Goal: Information Seeking & Learning: Learn about a topic

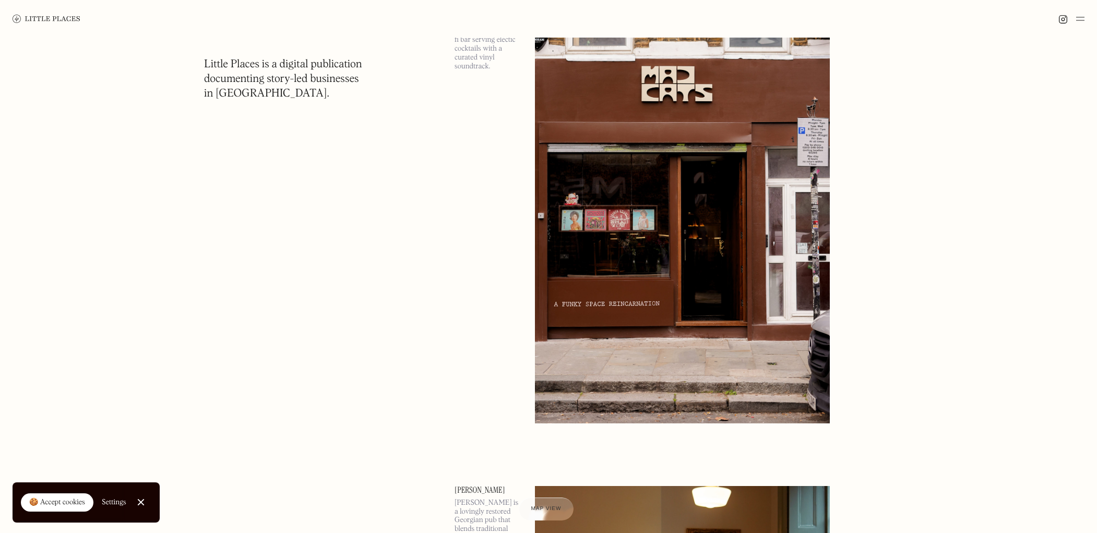
scroll to position [19999, 0]
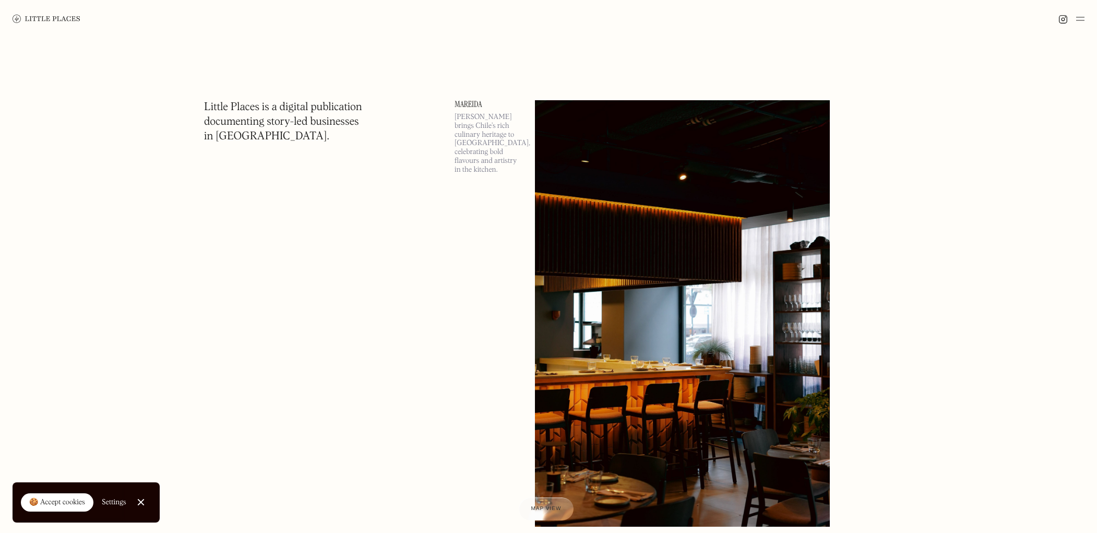
click at [471, 104] on link "Mareida" at bounding box center [488, 104] width 68 height 8
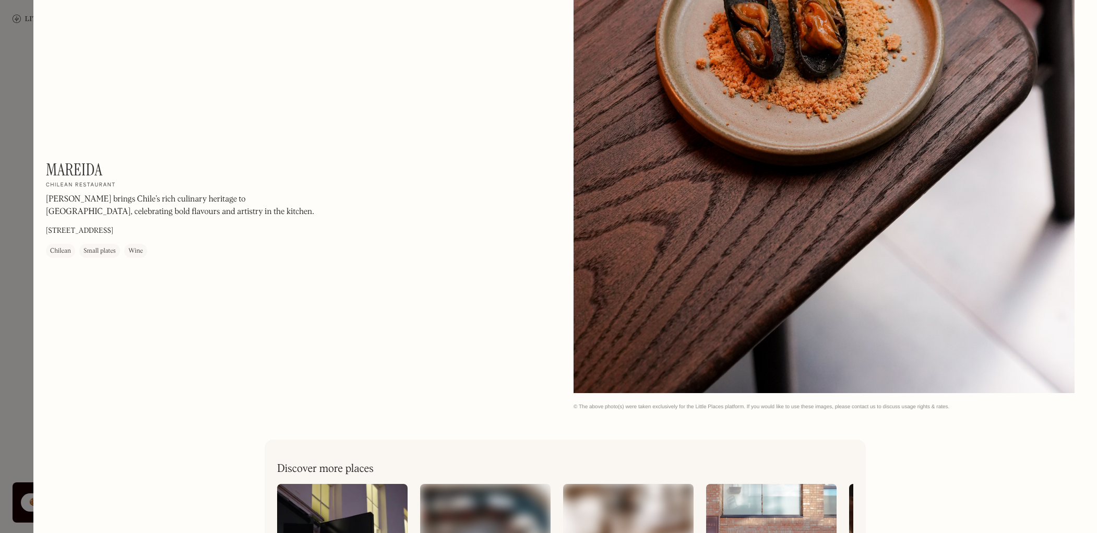
scroll to position [2286, 0]
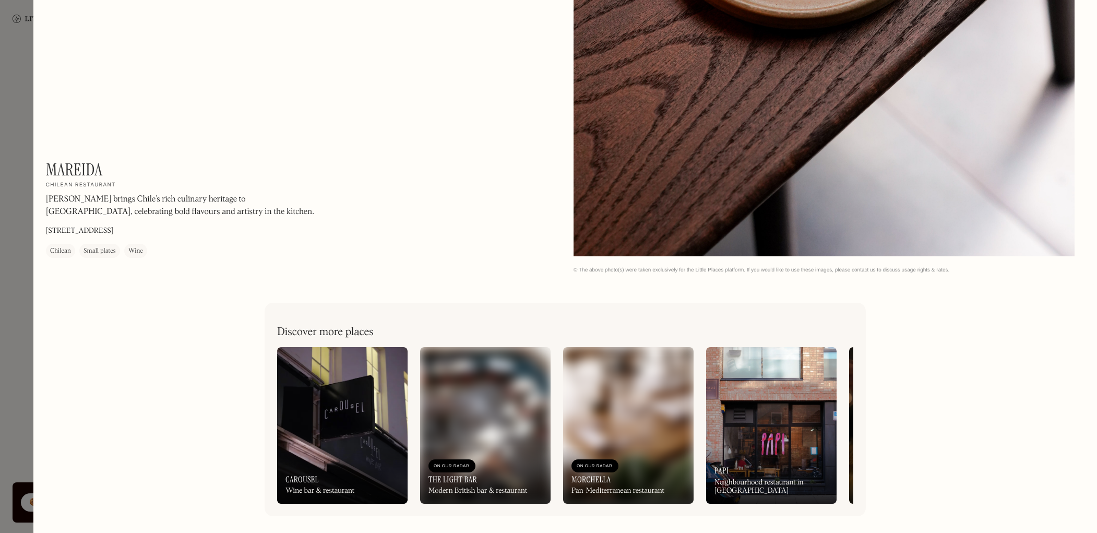
click at [28, 30] on div at bounding box center [548, 266] width 1097 height 533
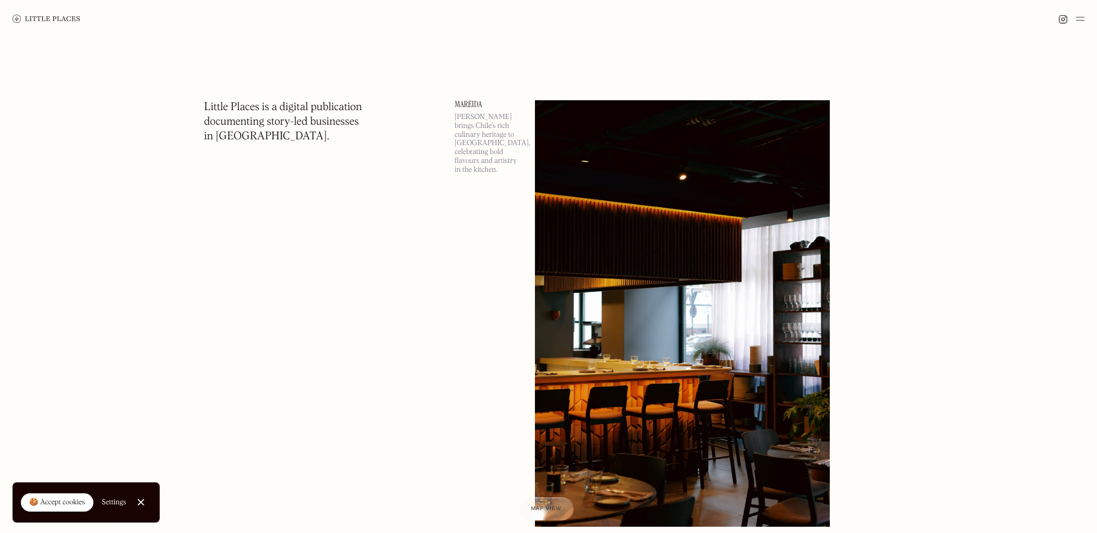
click at [1076, 25] on img at bounding box center [1080, 19] width 8 height 13
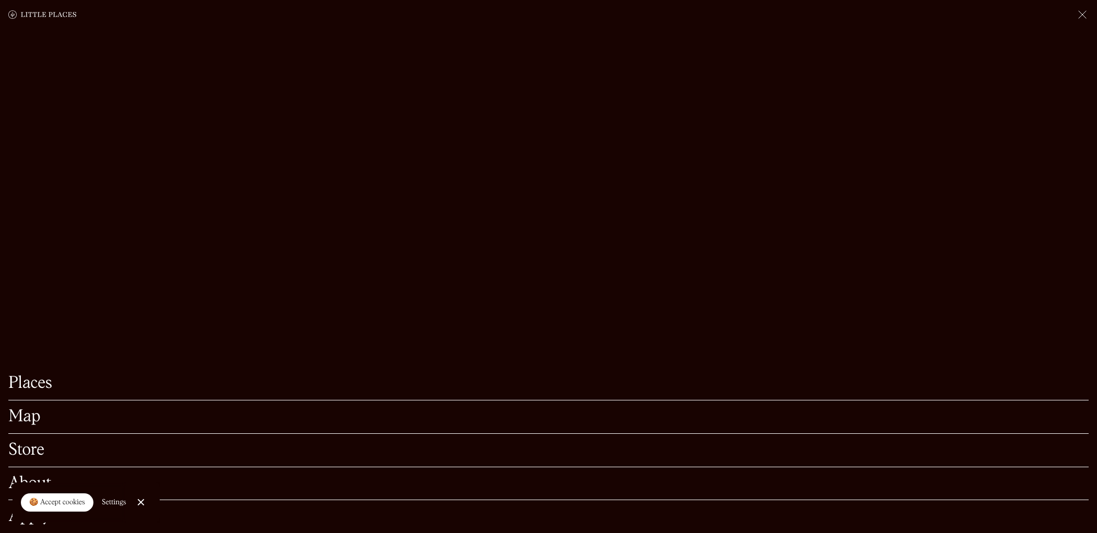
scroll to position [239, 0]
click at [142, 501] on link "Close Cookie Popup" at bounding box center [140, 501] width 21 height 21
click at [44, 515] on link "Apply" at bounding box center [548, 516] width 1080 height 16
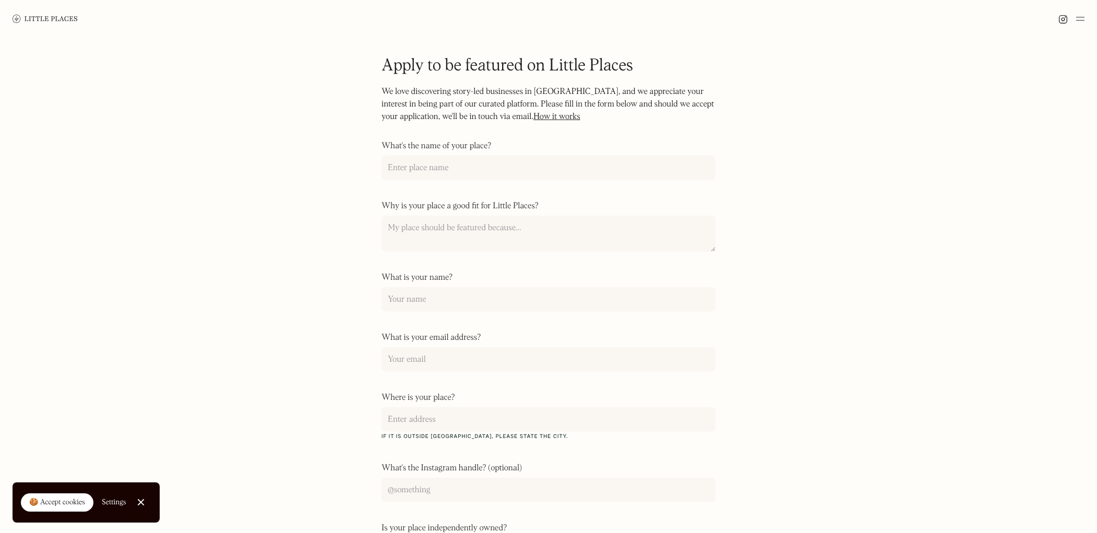
click at [541, 116] on link "How it works" at bounding box center [556, 117] width 47 height 8
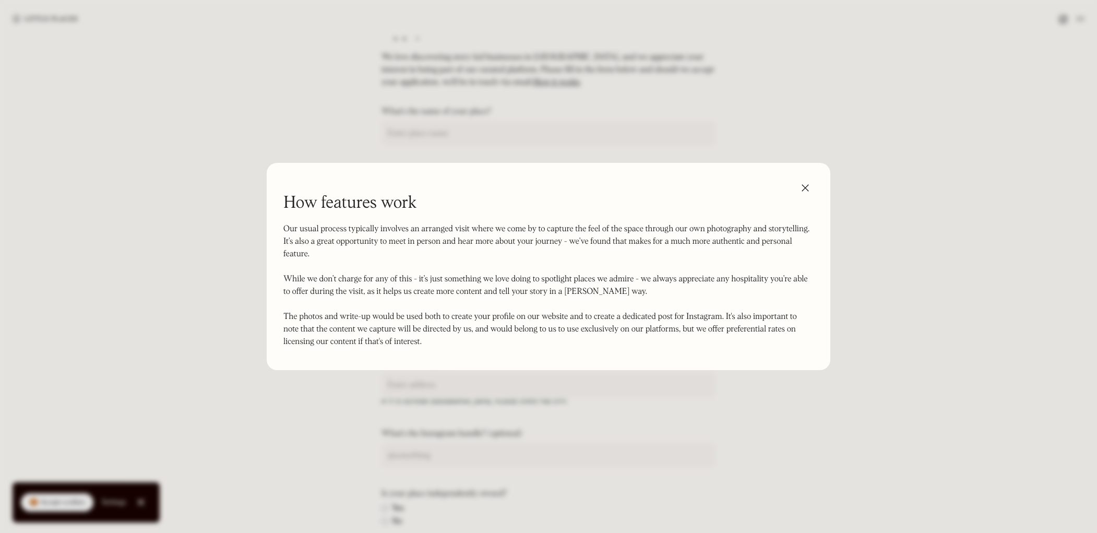
scroll to position [36, 0]
click at [959, 149] on div at bounding box center [548, 266] width 1097 height 533
click at [807, 190] on img at bounding box center [805, 187] width 17 height 17
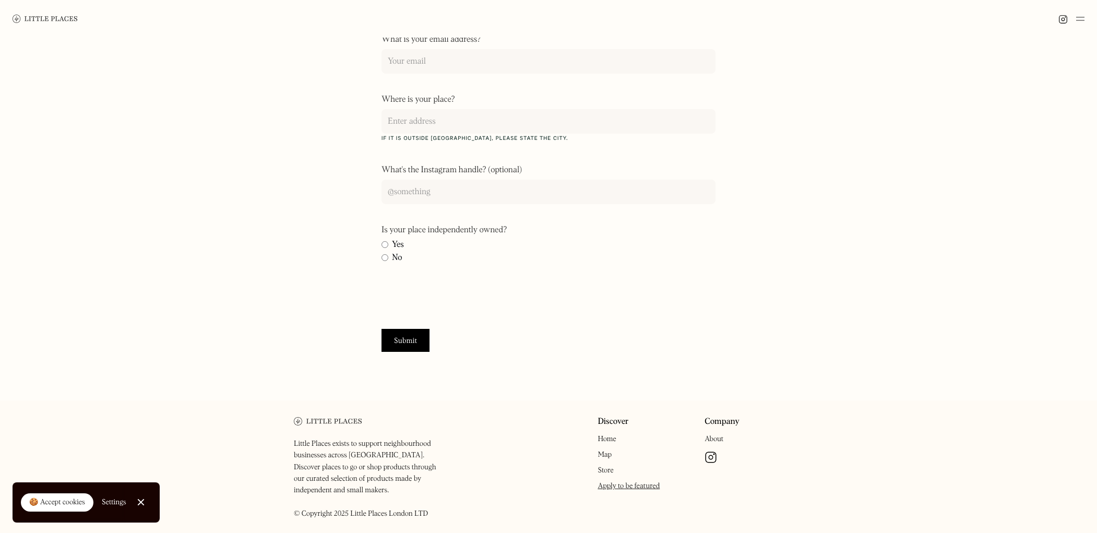
scroll to position [331, 0]
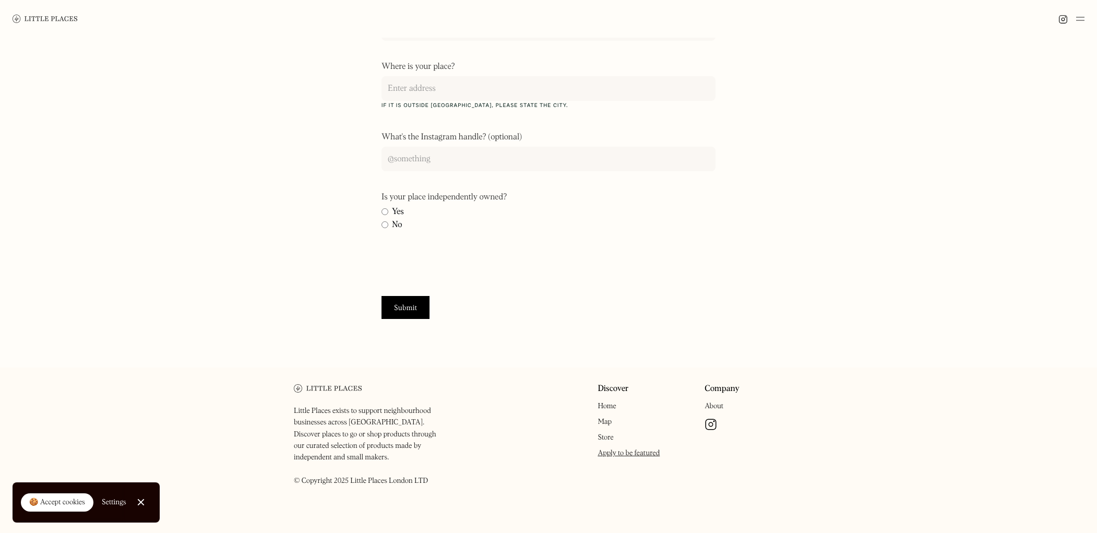
click at [718, 404] on link "About" at bounding box center [713, 405] width 19 height 7
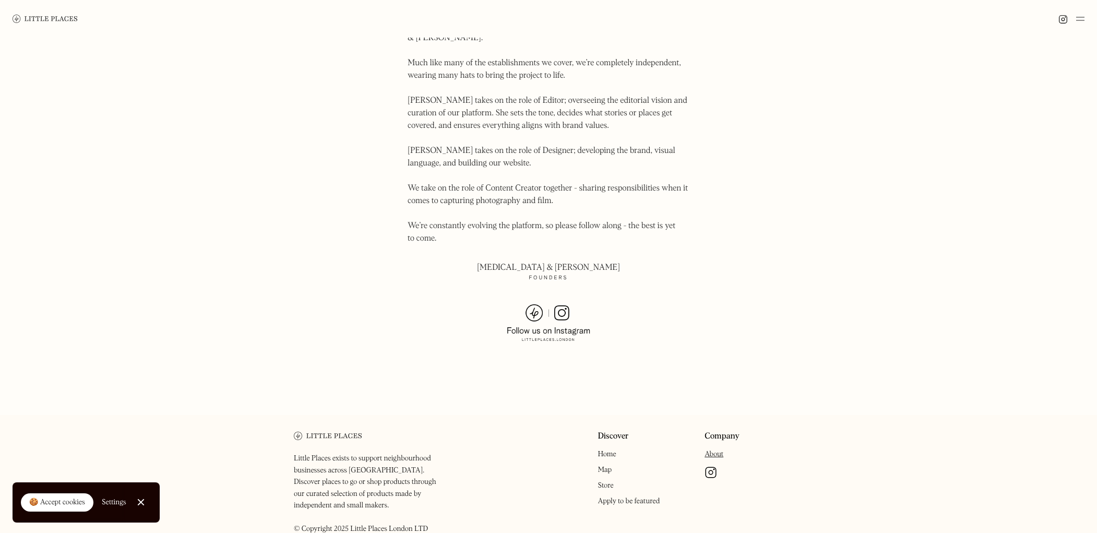
scroll to position [623, 0]
